Goal: Navigation & Orientation: Find specific page/section

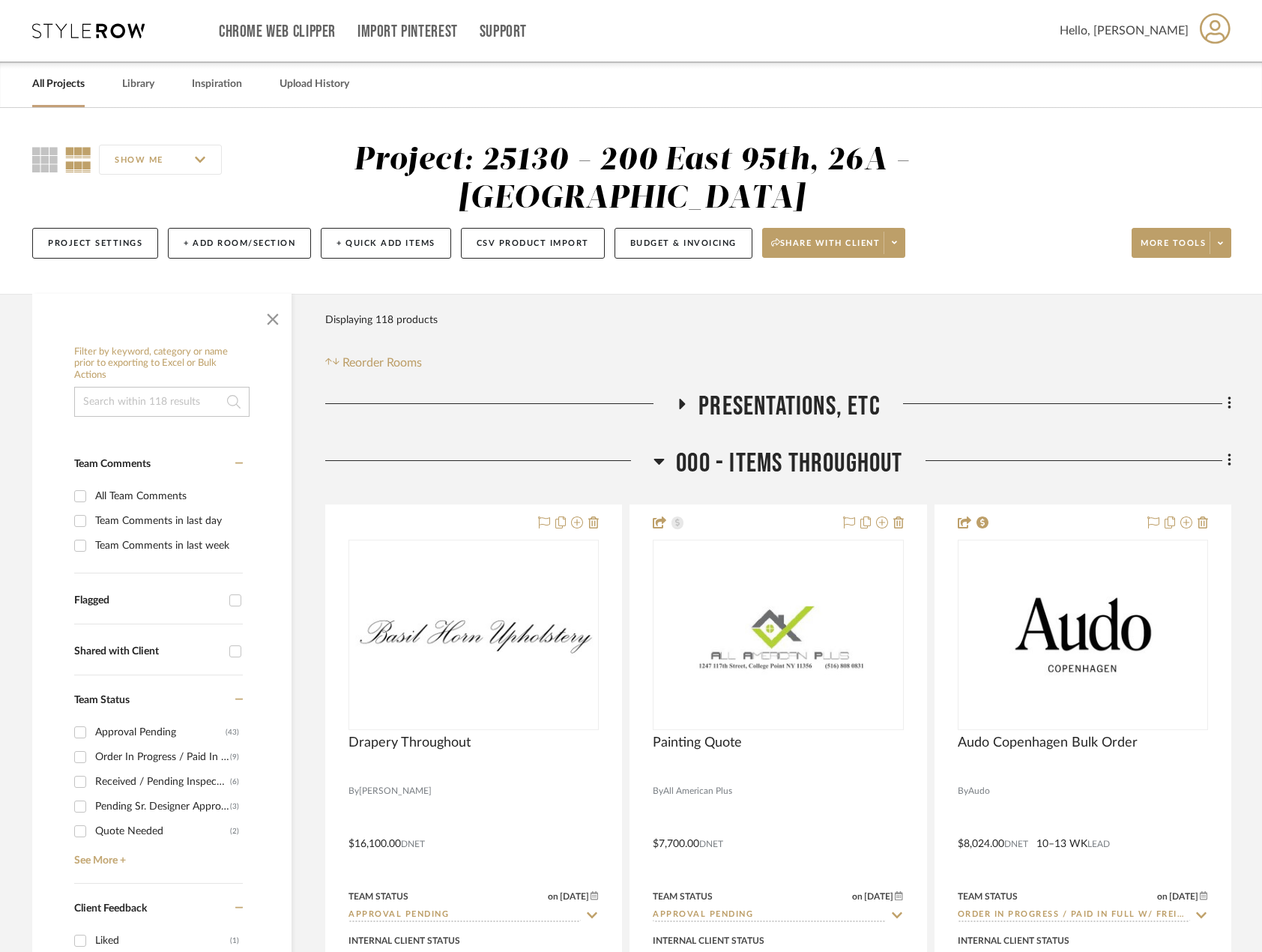
click at [120, 31] on icon at bounding box center [88, 31] width 113 height 15
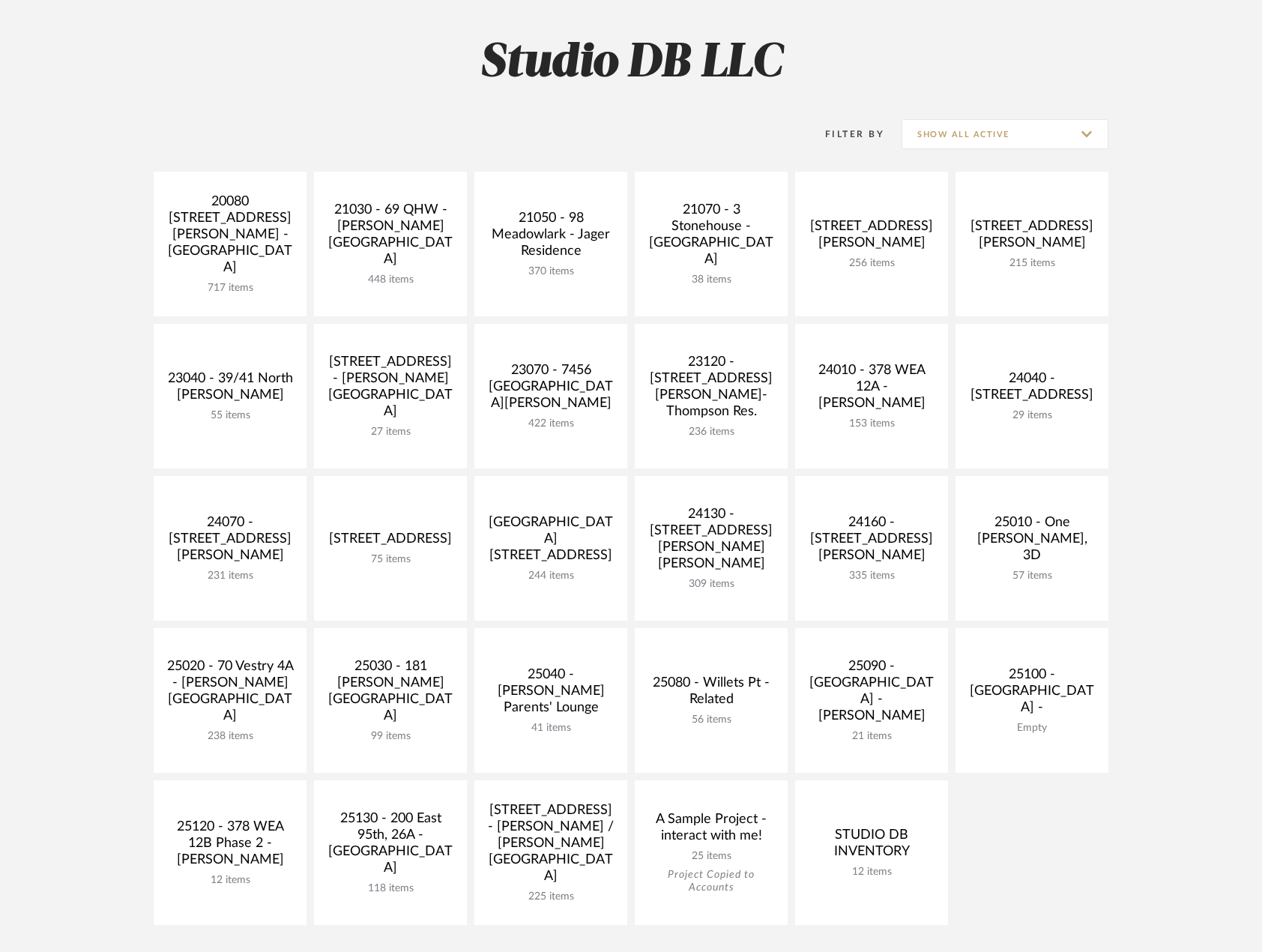
scroll to position [225, 0]
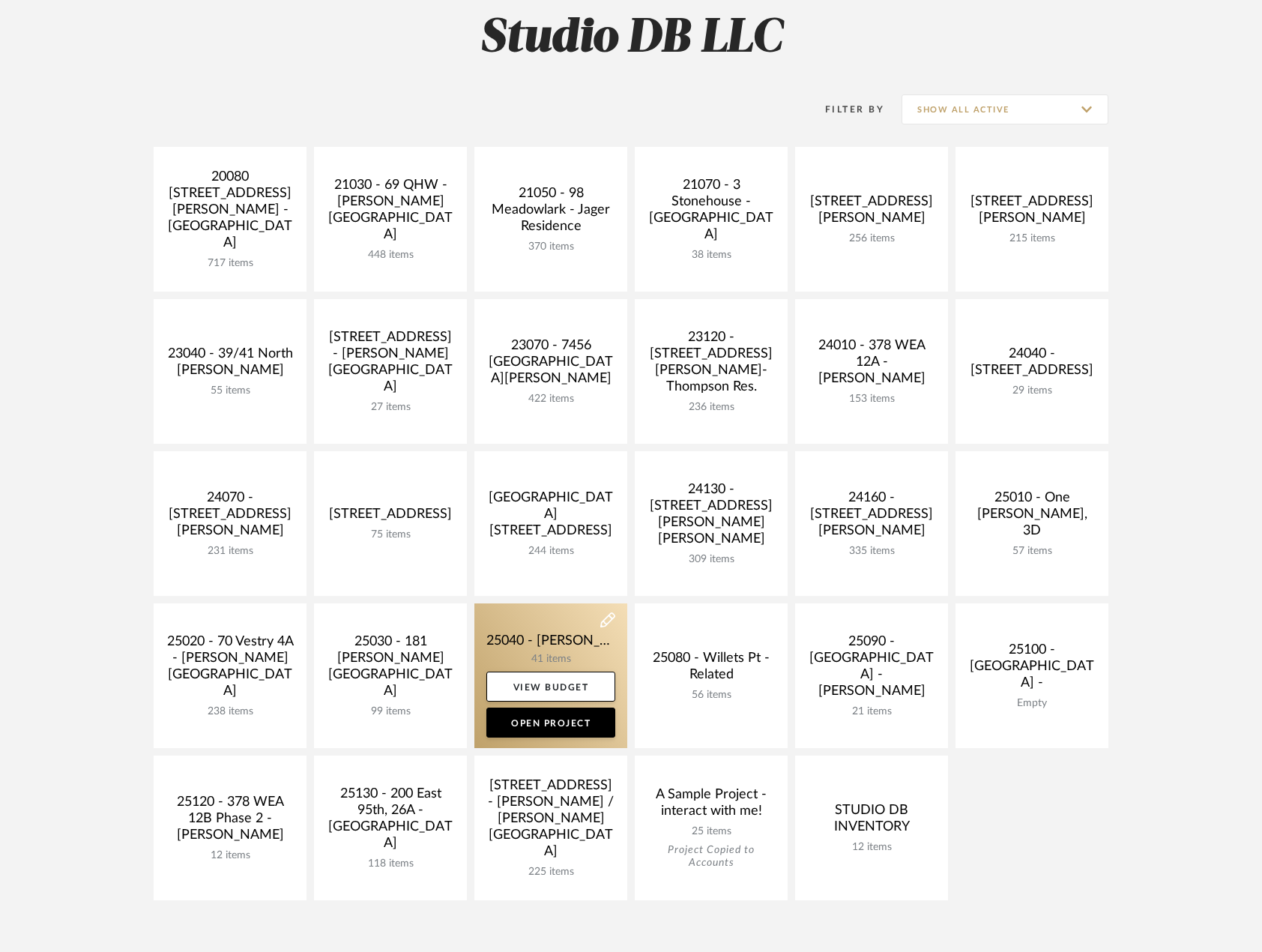
drag, startPoint x: 546, startPoint y: 625, endPoint x: 541, endPoint y: 617, distance: 9.4
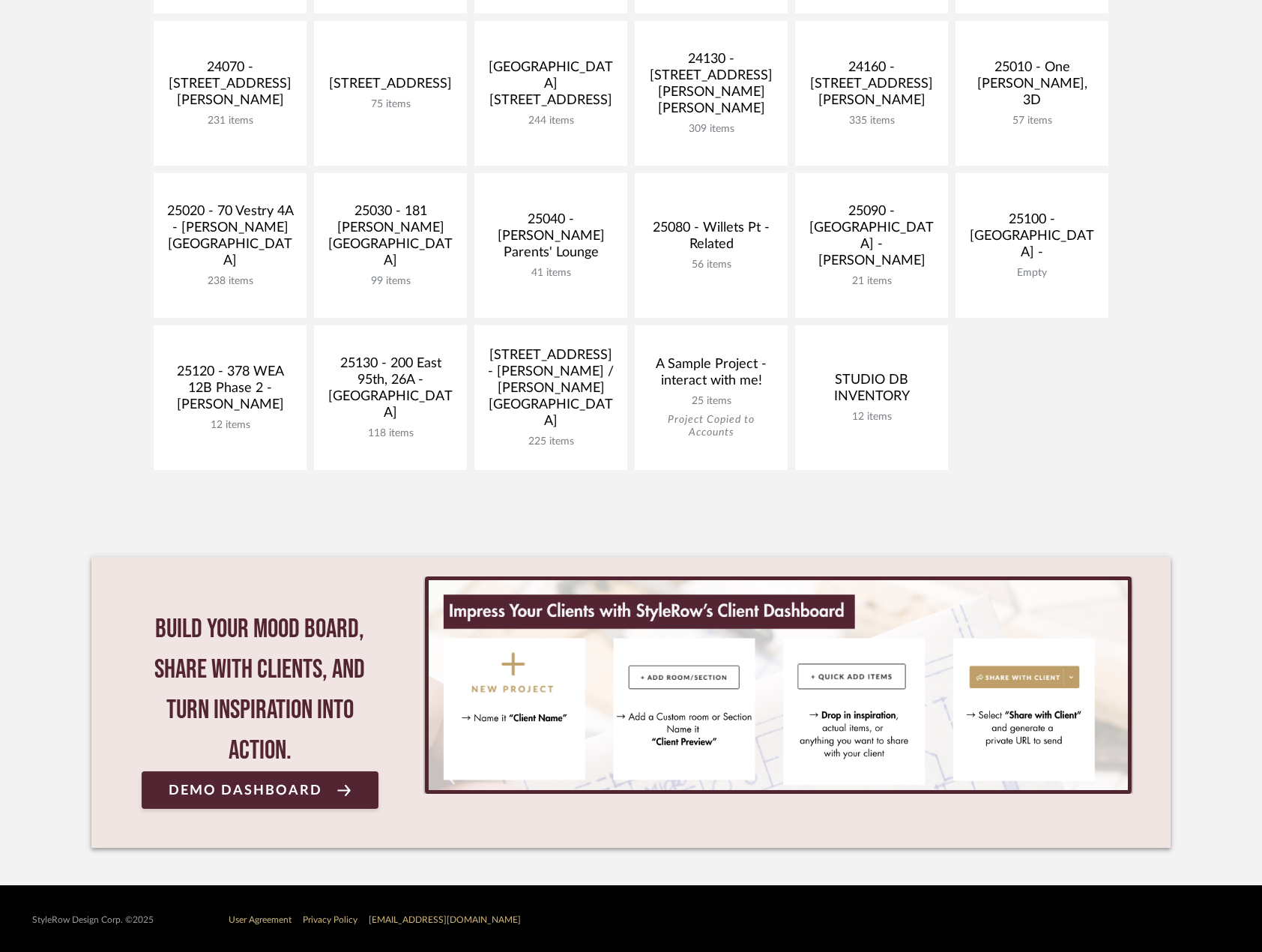
scroll to position [657, 0]
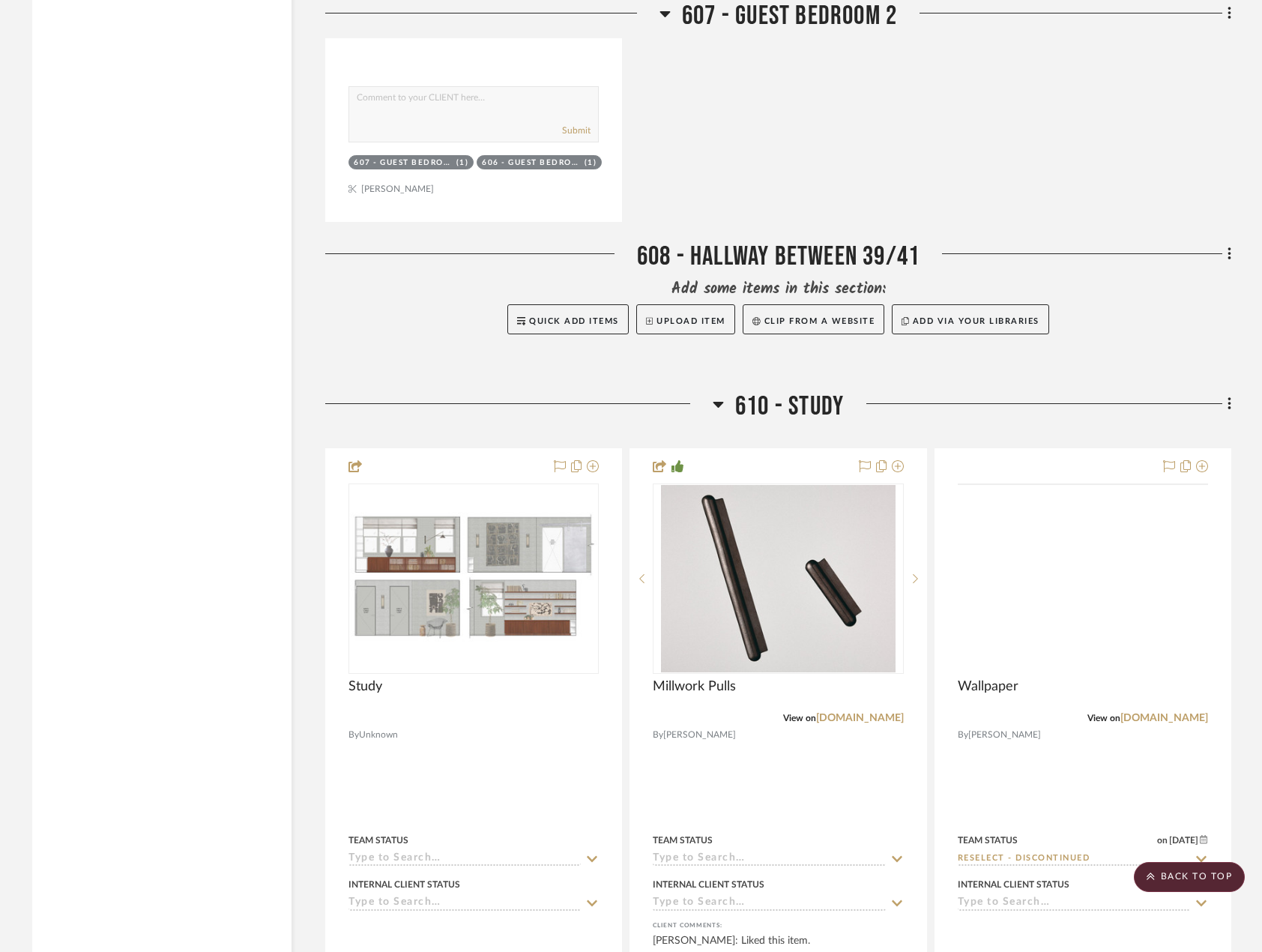
scroll to position [5246, 0]
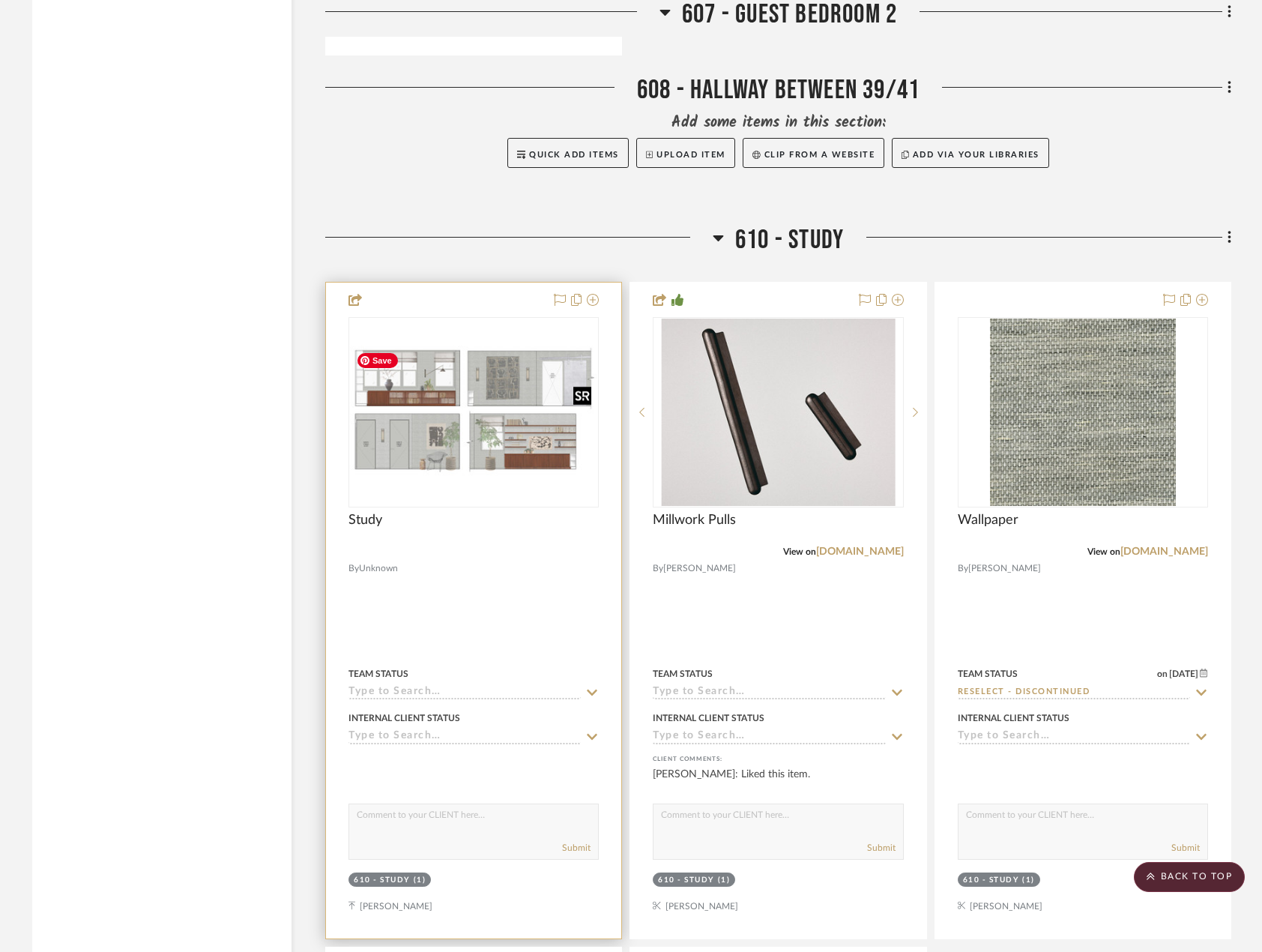
click at [506, 407] on img "0" at bounding box center [473, 412] width 247 height 133
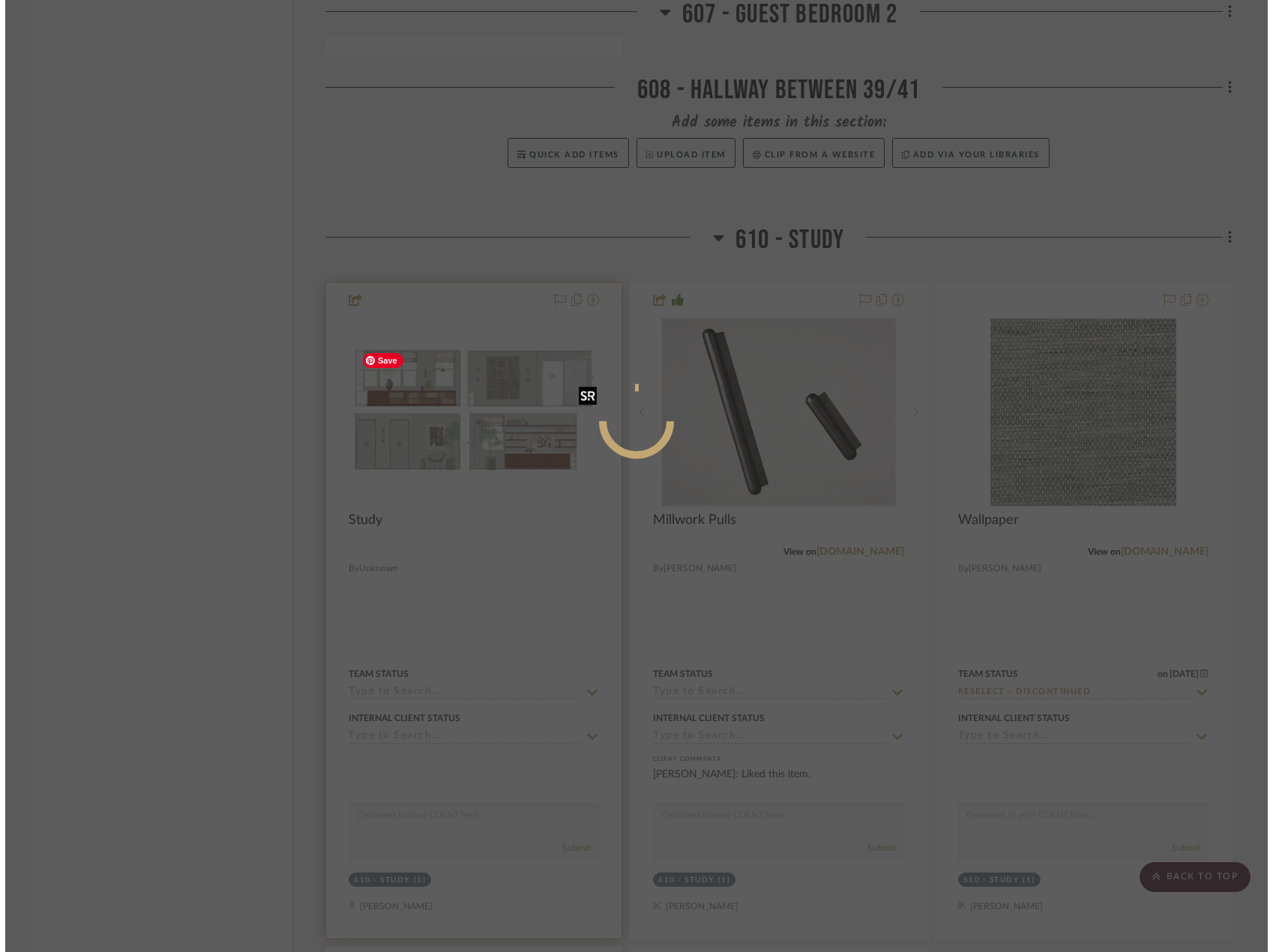
scroll to position [0, 0]
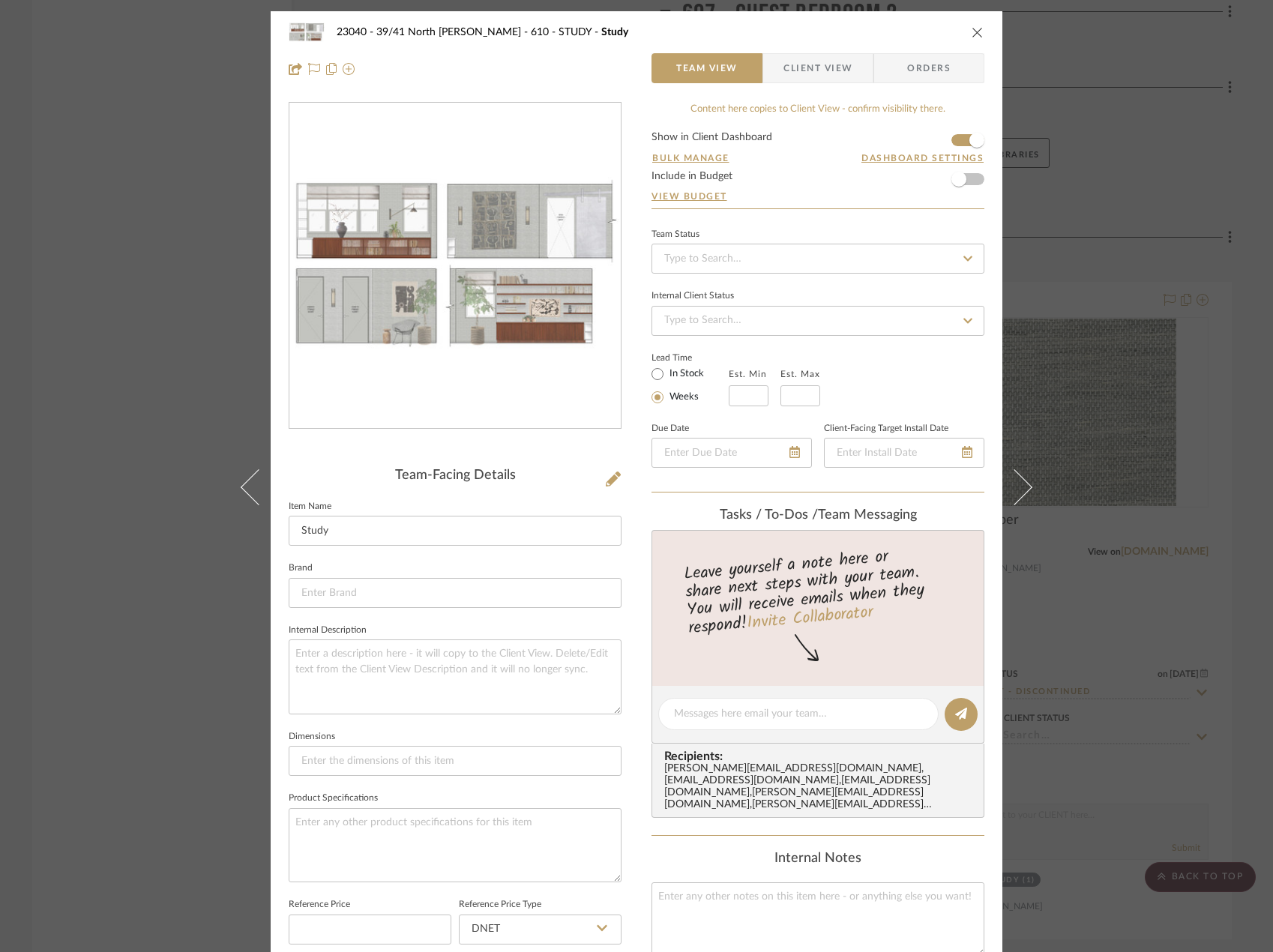
click at [1123, 279] on div "23040 - 39/41 North Moore - Weissmann 610 - STUDY Study Team View Client View O…" at bounding box center [636, 476] width 1273 height 952
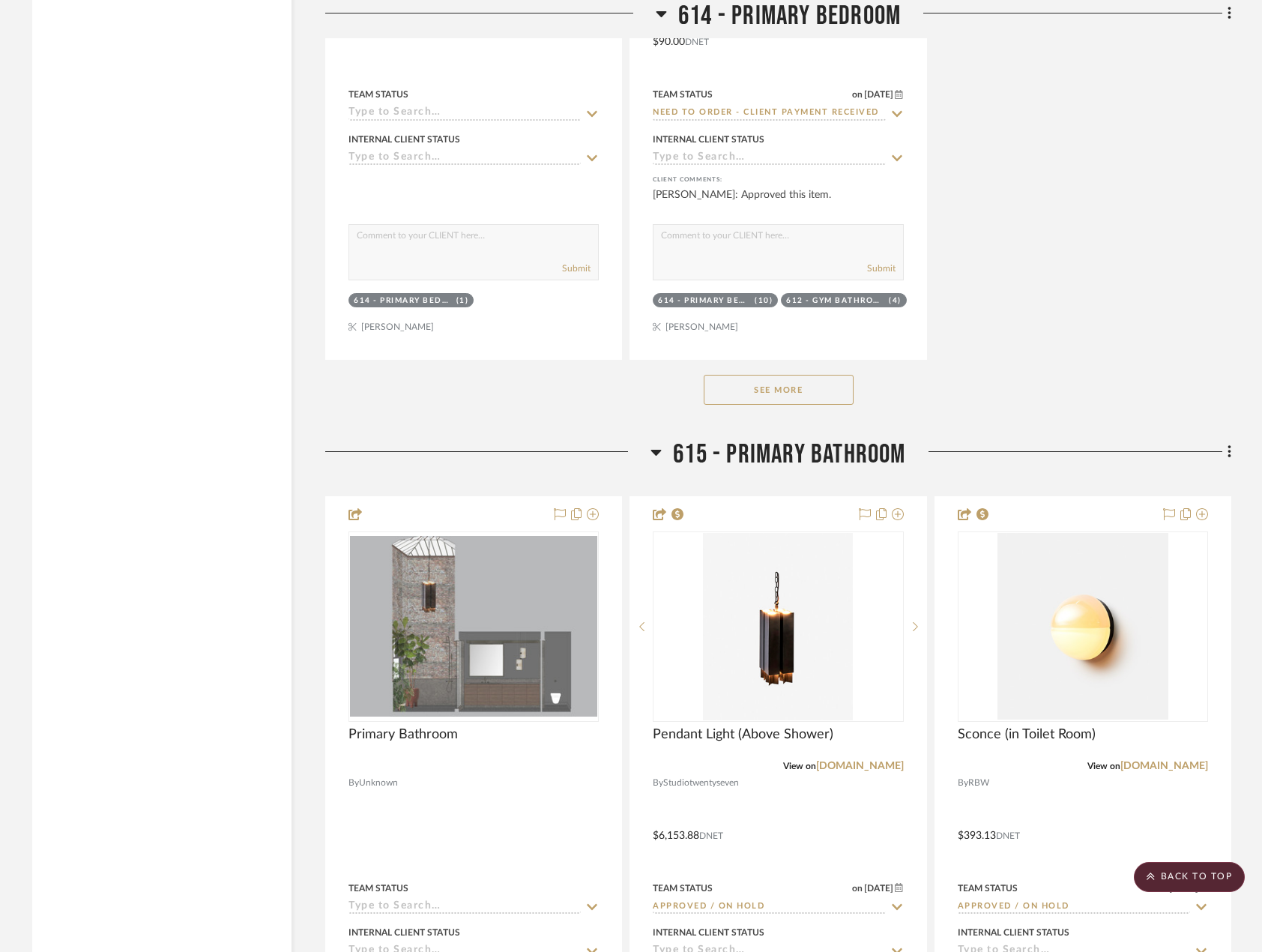
scroll to position [12590, 0]
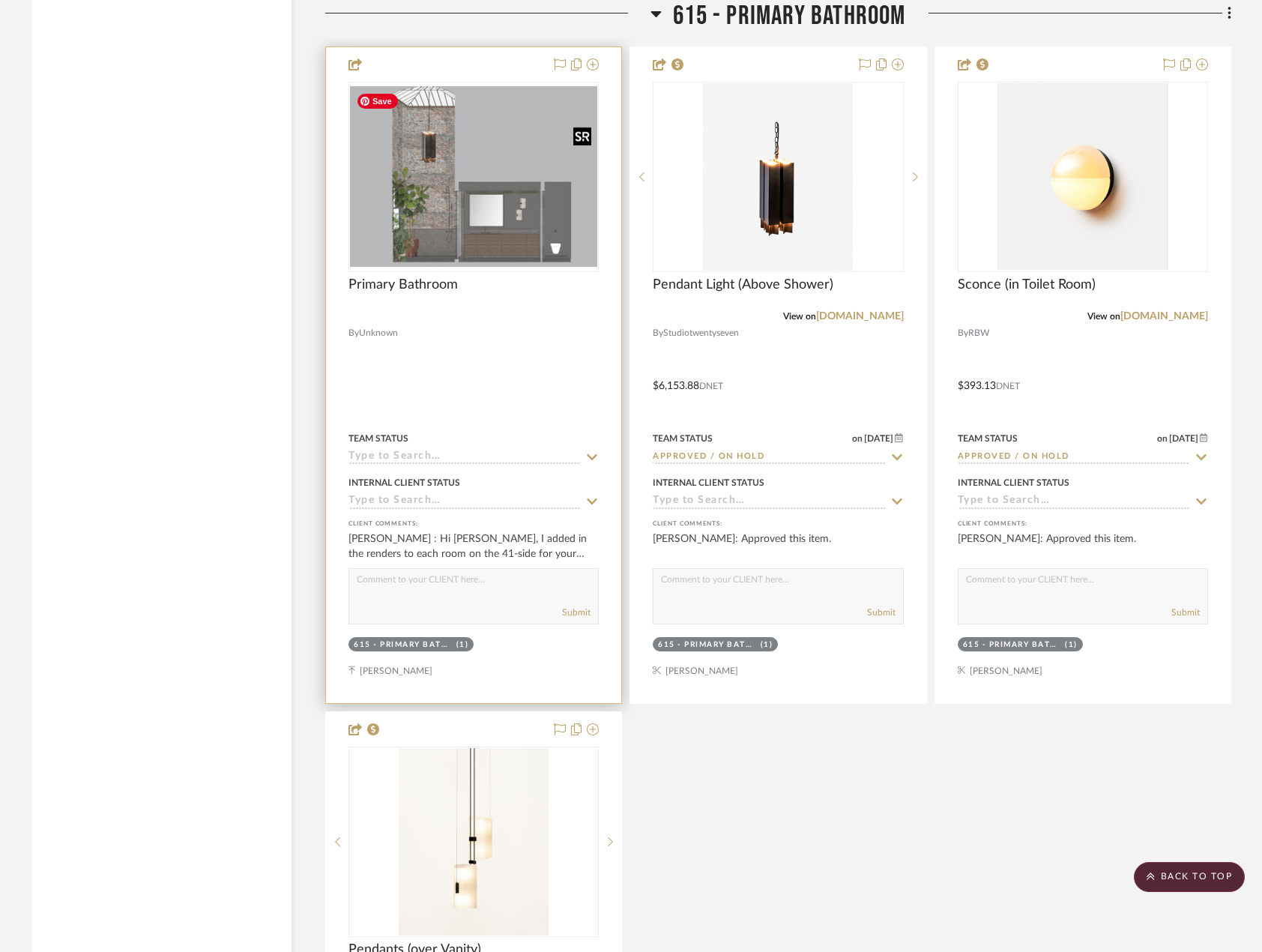
click at [479, 220] on img "0" at bounding box center [473, 177] width 247 height 181
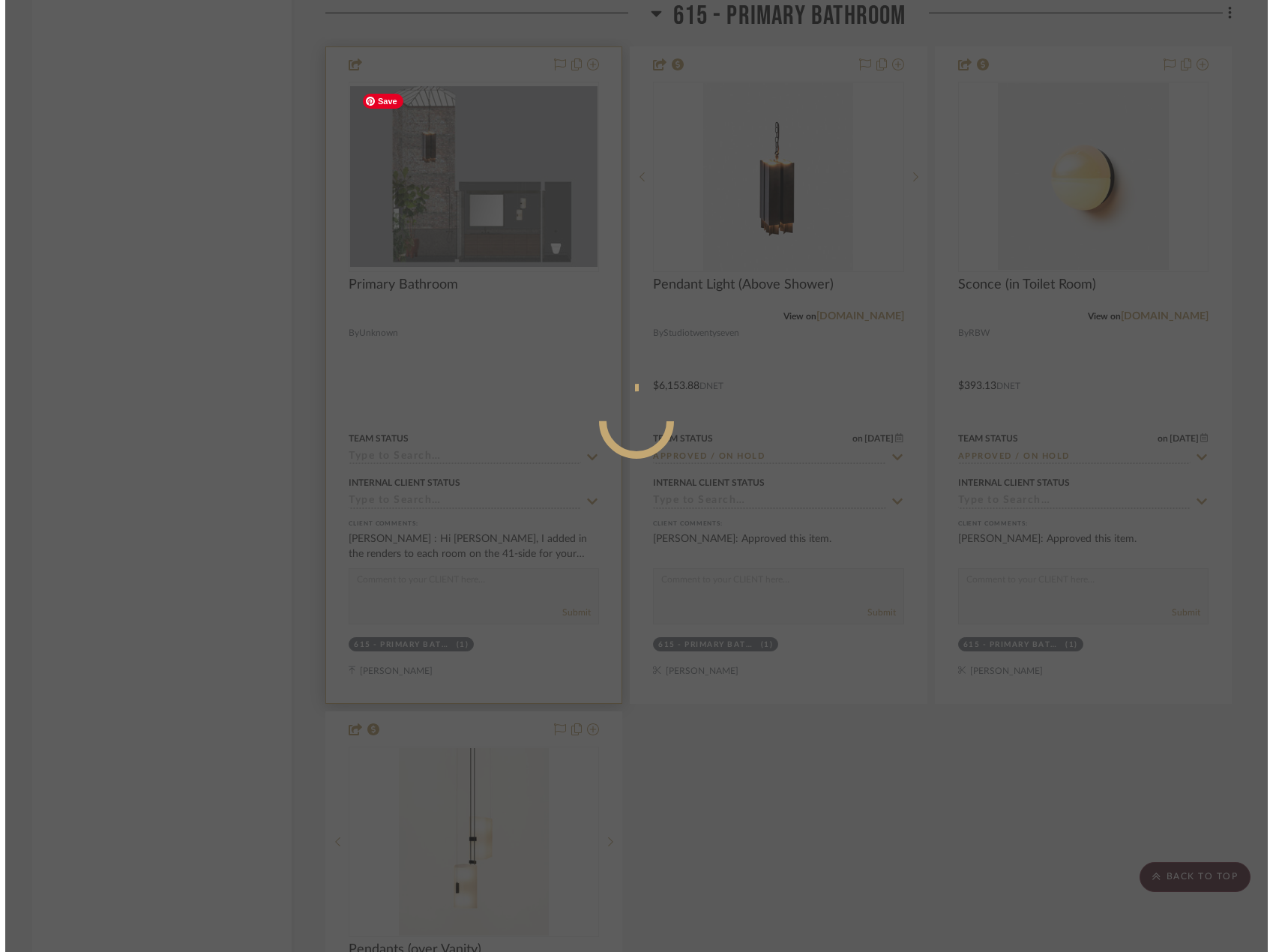
scroll to position [0, 0]
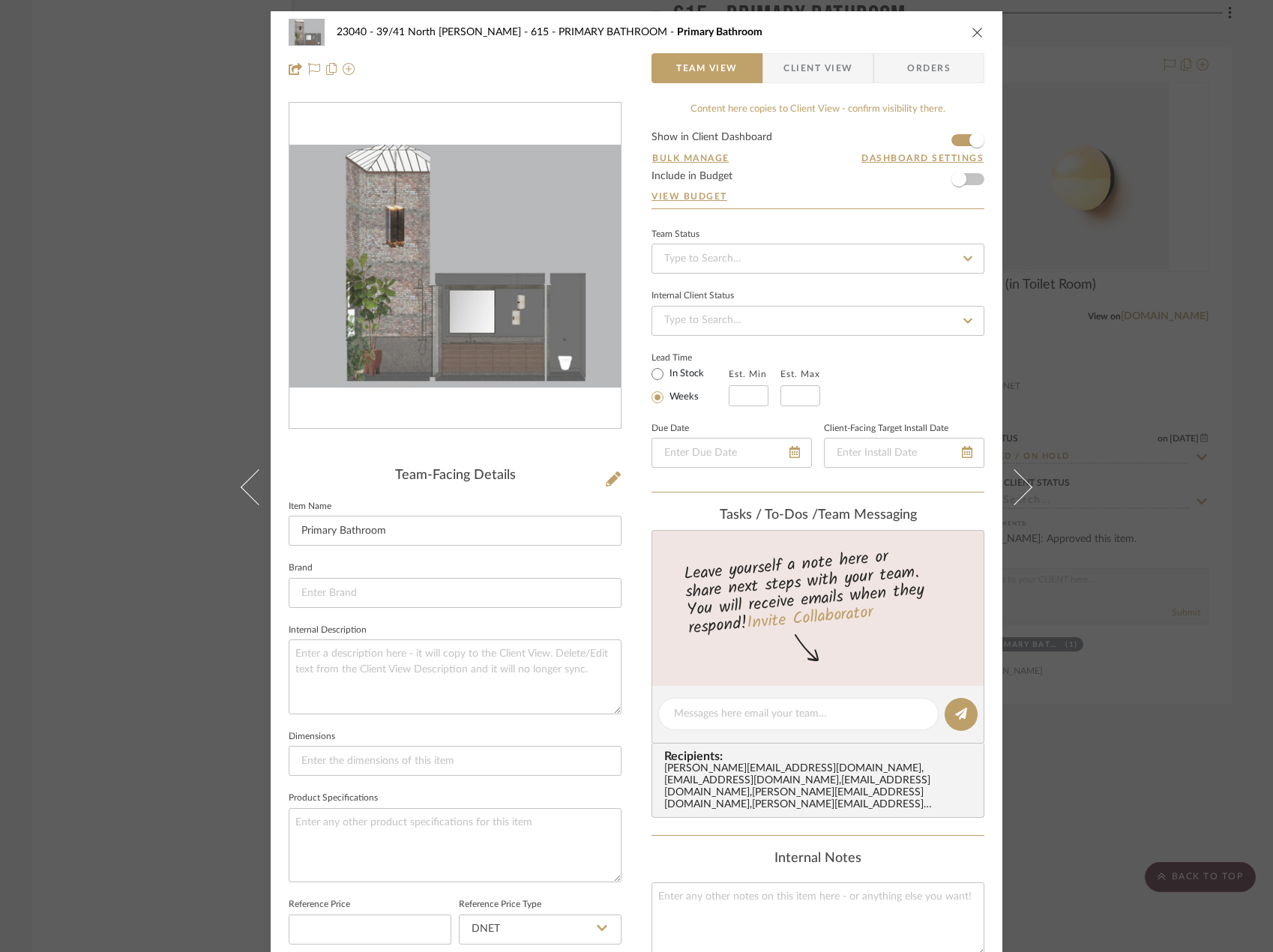
click at [1076, 336] on div "23040 - 39/41 North Moore - Weissmann 615 - PRIMARY BATHROOM Primary Bathroom T…" at bounding box center [636, 476] width 1273 height 952
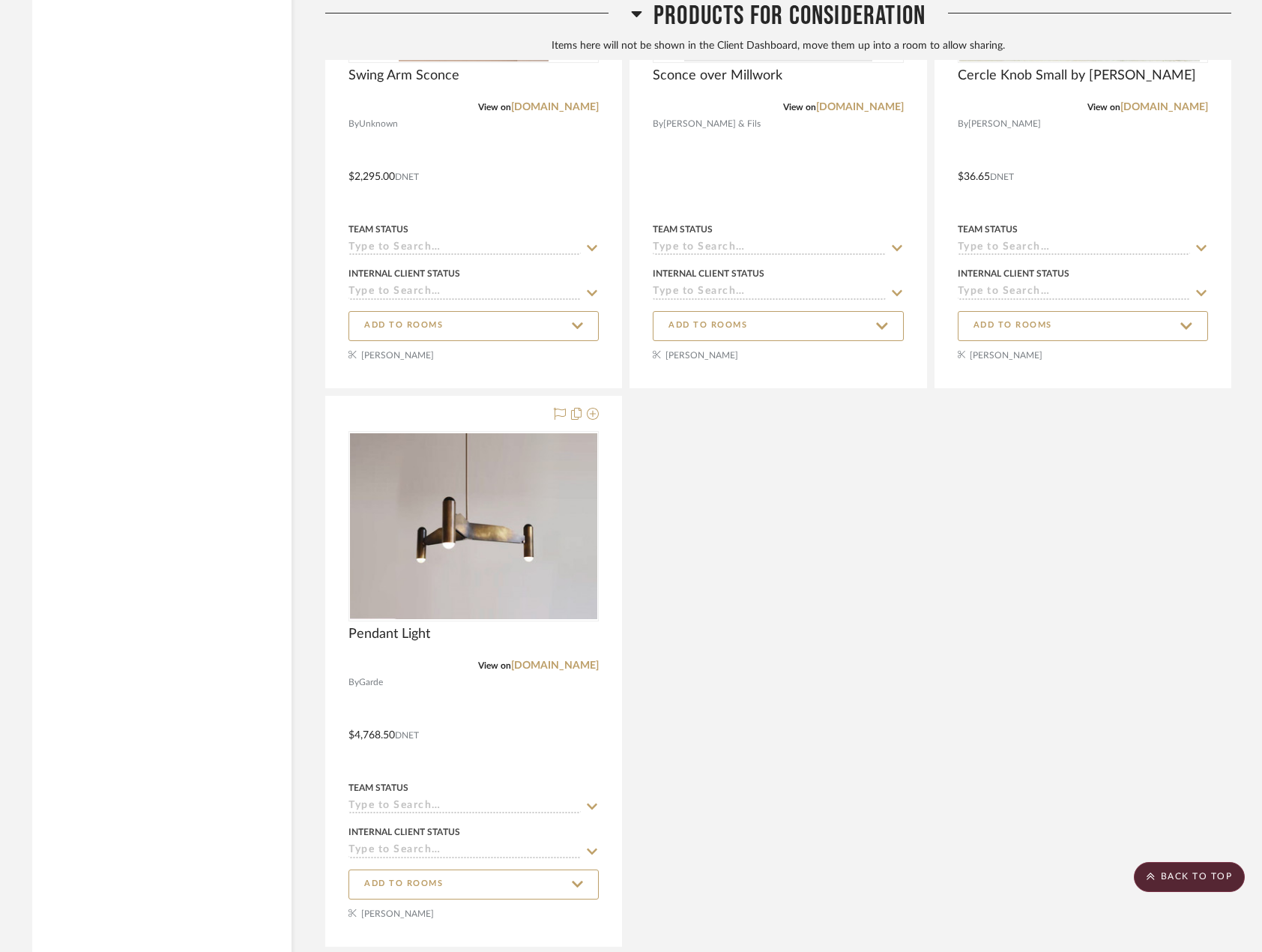
scroll to position [19410, 0]
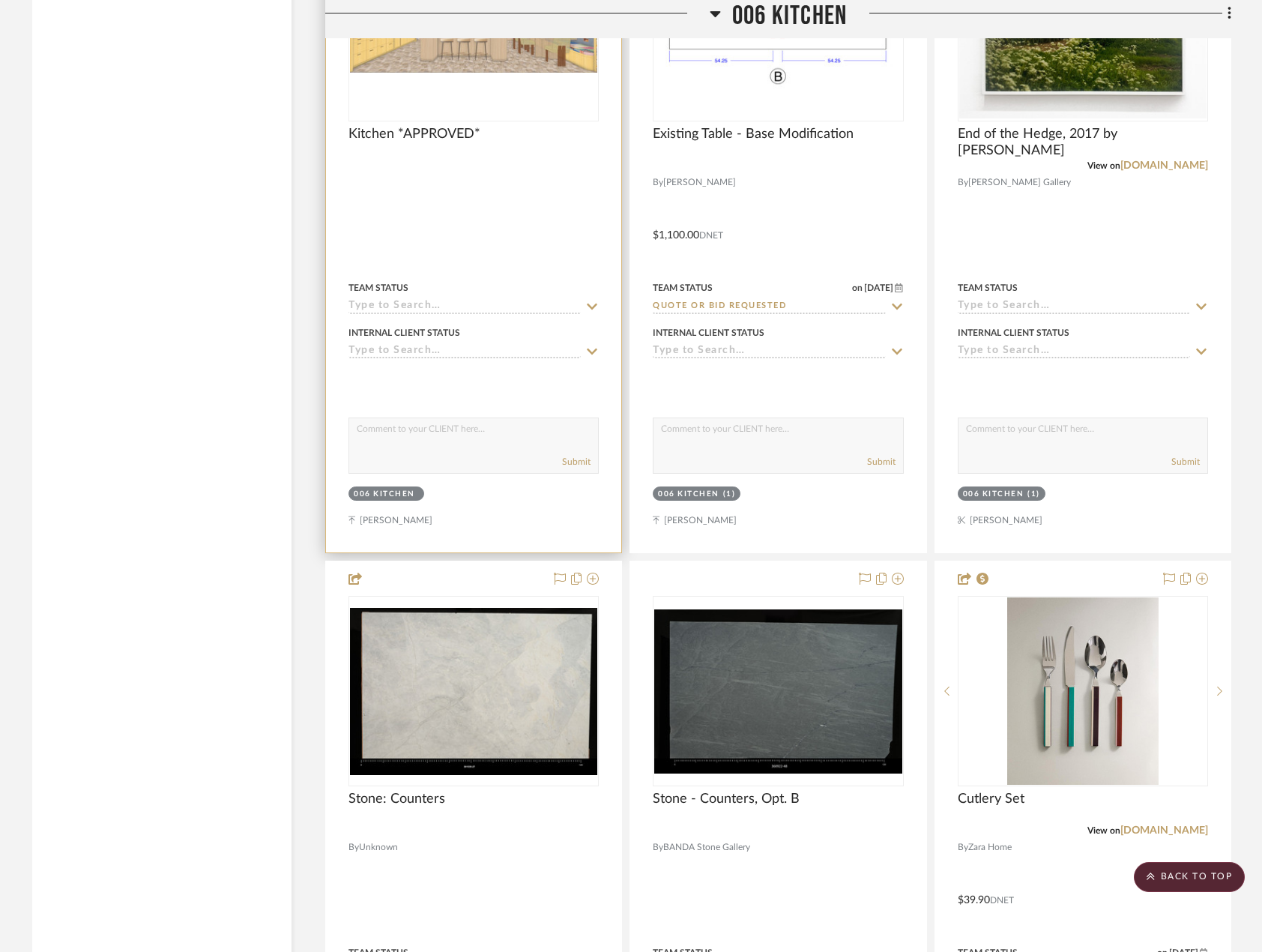
scroll to position [3073, 0]
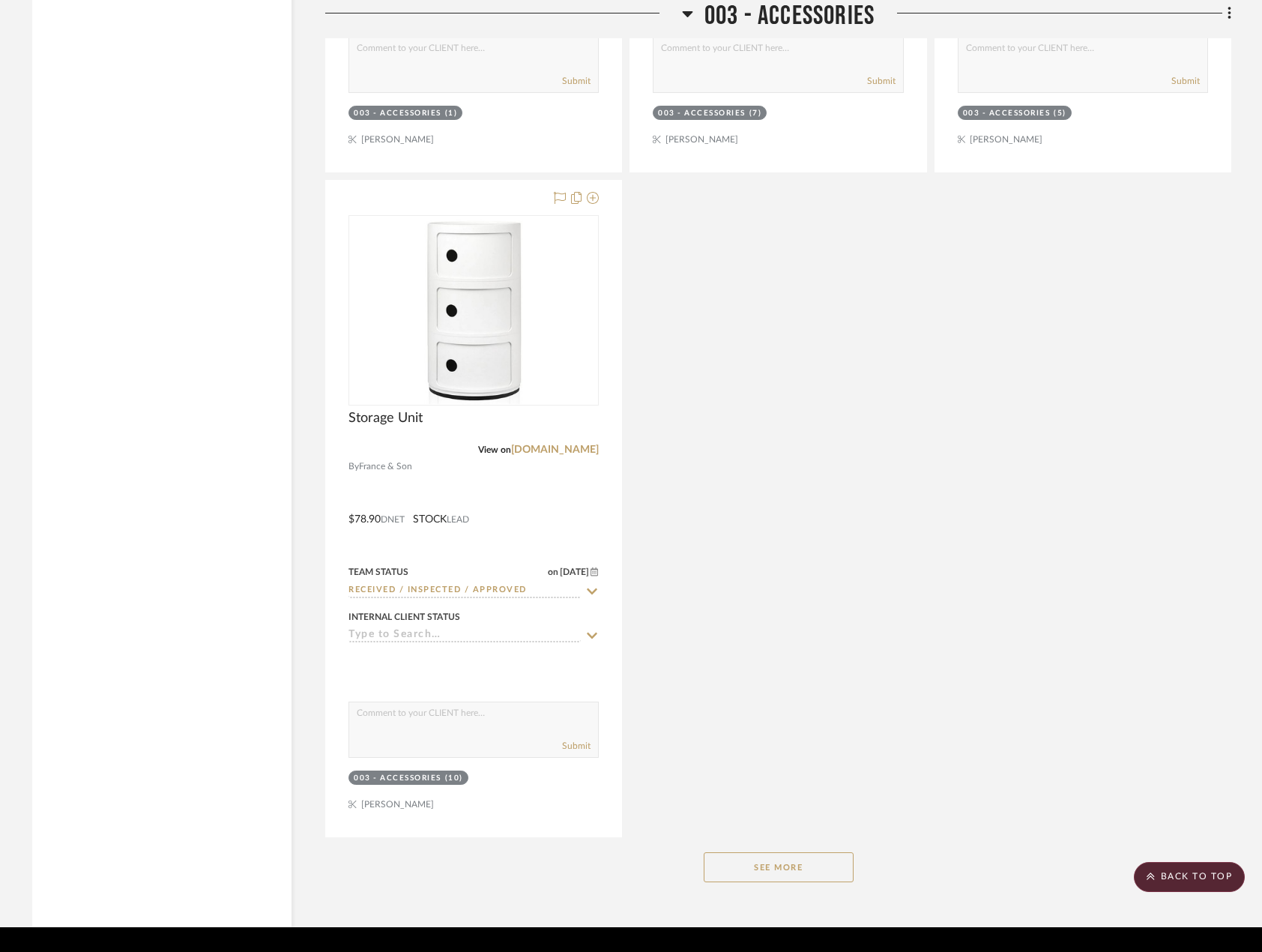
scroll to position [7284, 0]
